Goal: Information Seeking & Learning: Find specific fact

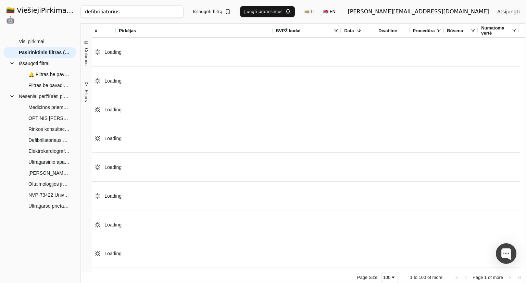
click at [174, 14] on input "defibriliatorius" at bounding box center [131, 11] width 103 height 12
type input "fundus kamera"
click button "Ieškoti" at bounding box center [242, 11] width 27 height 12
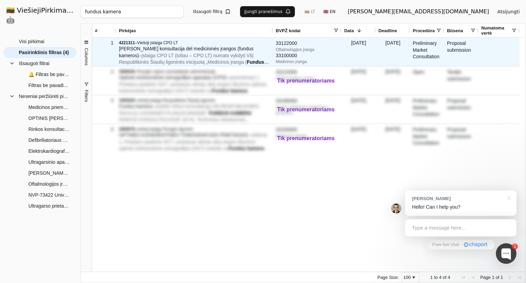
click at [180, 44] on div "4221311 – Viešoji įstaiga CPO LT" at bounding box center [194, 42] width 151 height 5
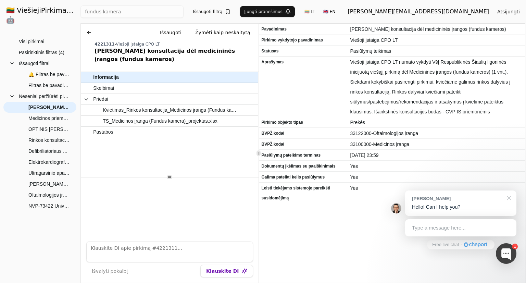
click at [509, 196] on div at bounding box center [507, 197] width 17 height 14
